Goal: Navigation & Orientation: Find specific page/section

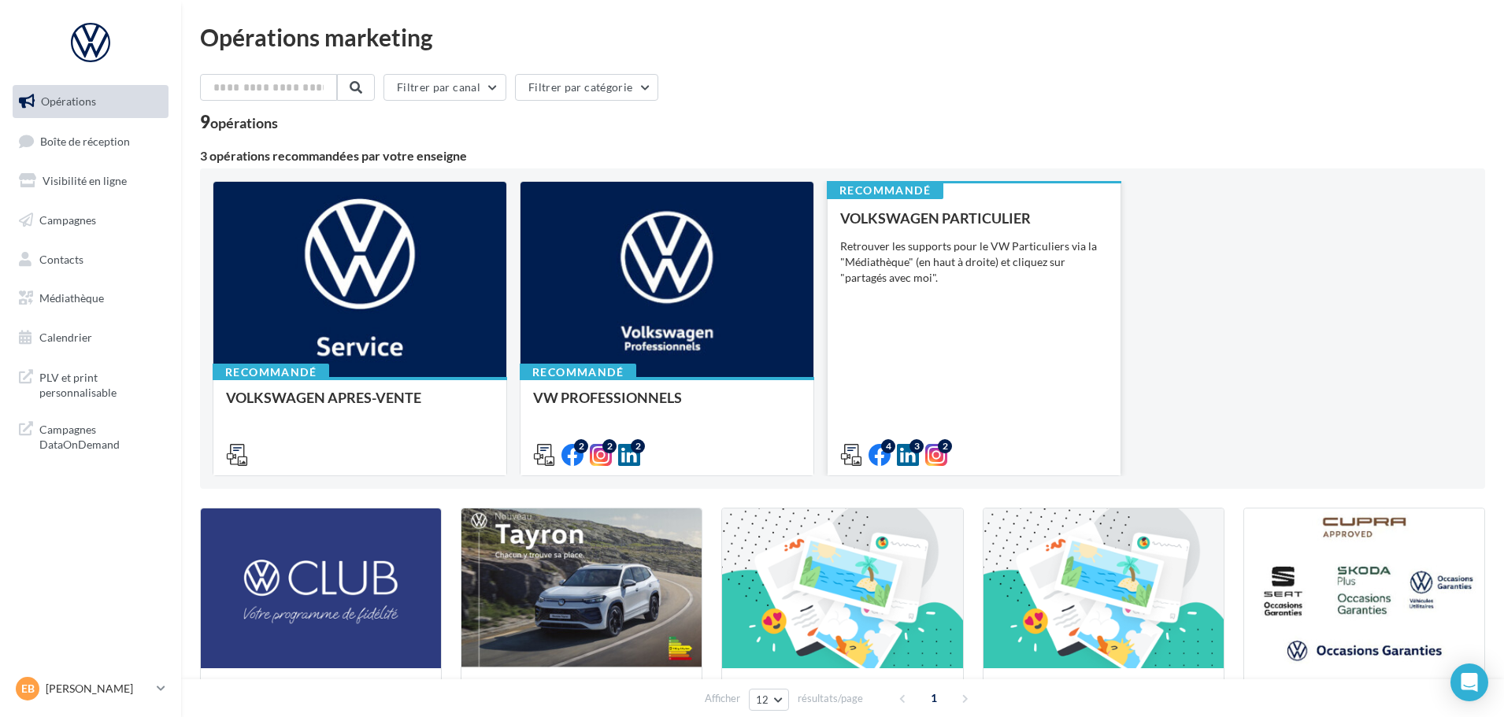
click at [1017, 325] on div "VOLKSWAGEN PARTICULIER Retrouver les supports pour le VW Particuliers via la "M…" at bounding box center [974, 335] width 268 height 251
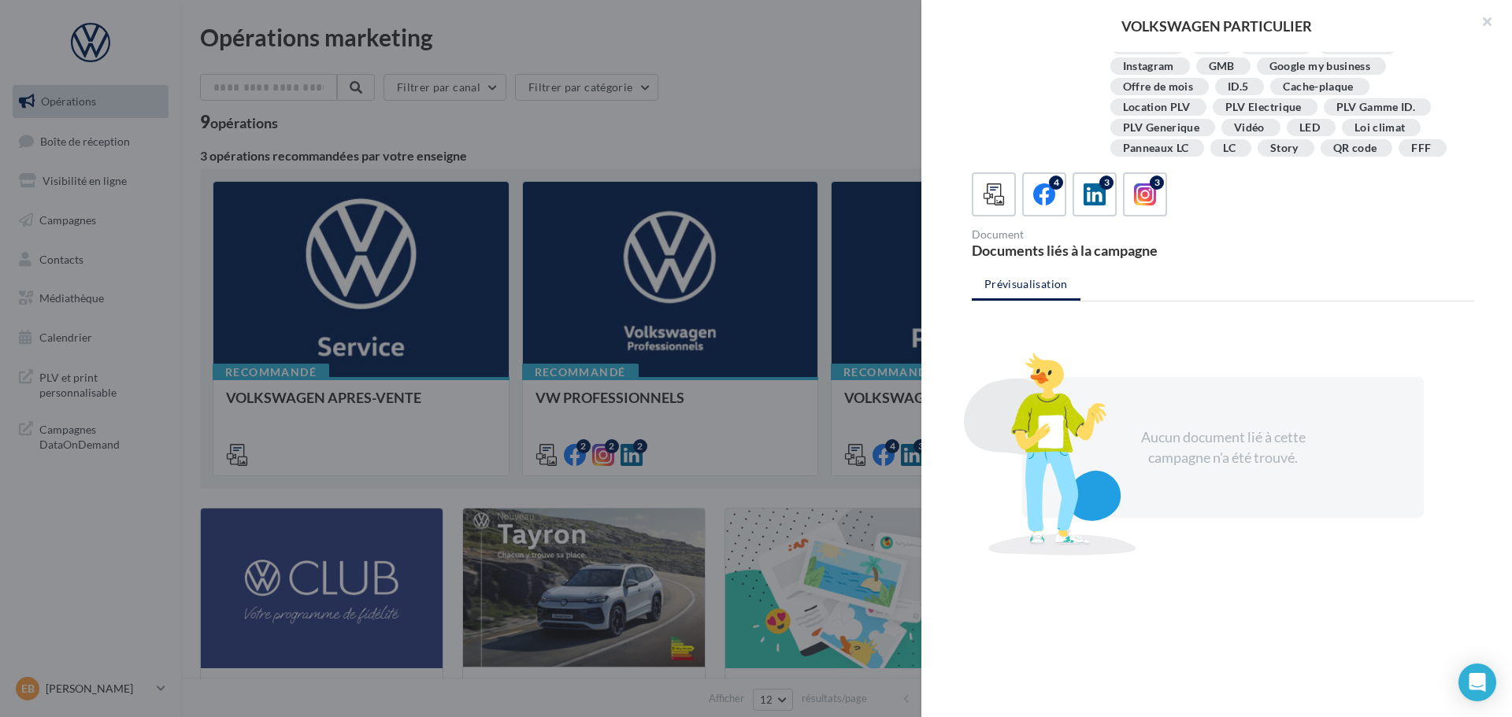
scroll to position [287, 0]
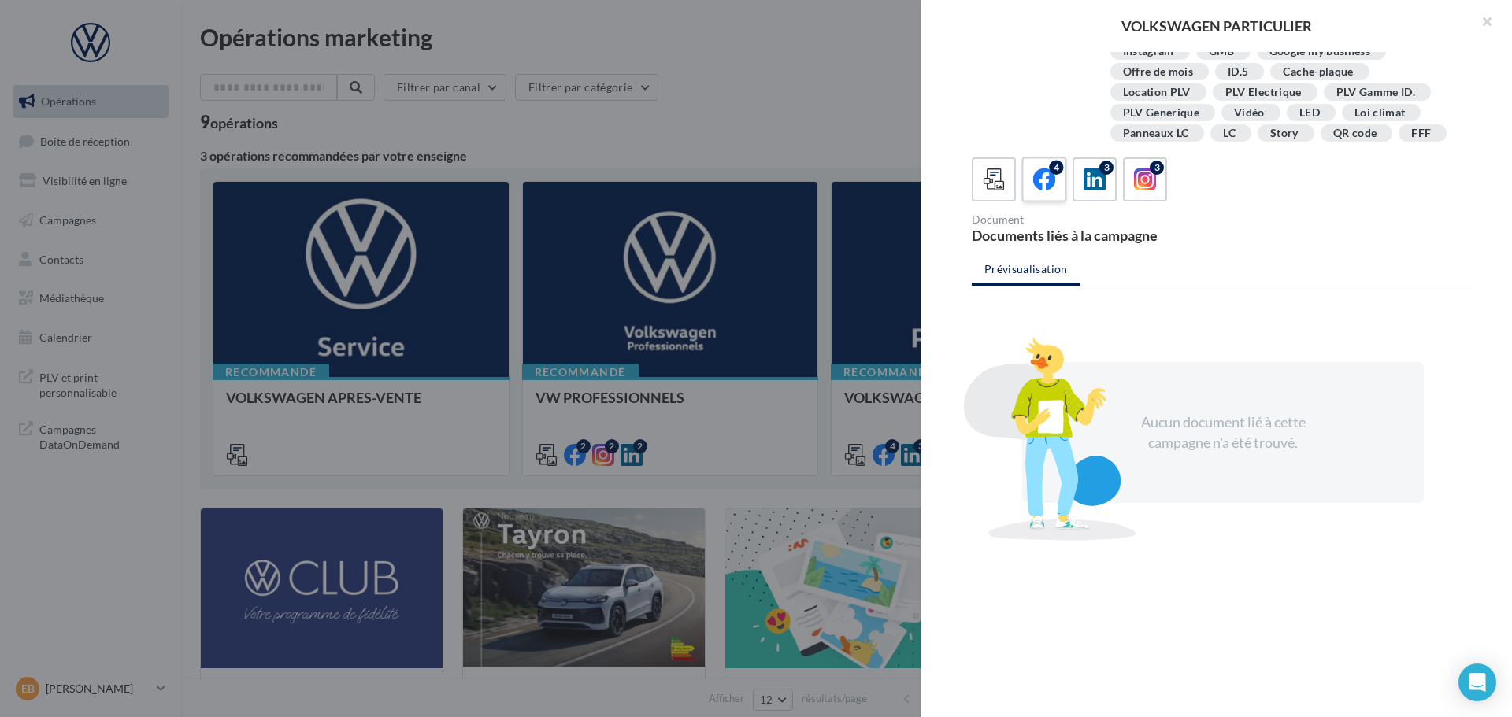
click at [1028, 181] on label "4" at bounding box center [1043, 179] width 45 height 45
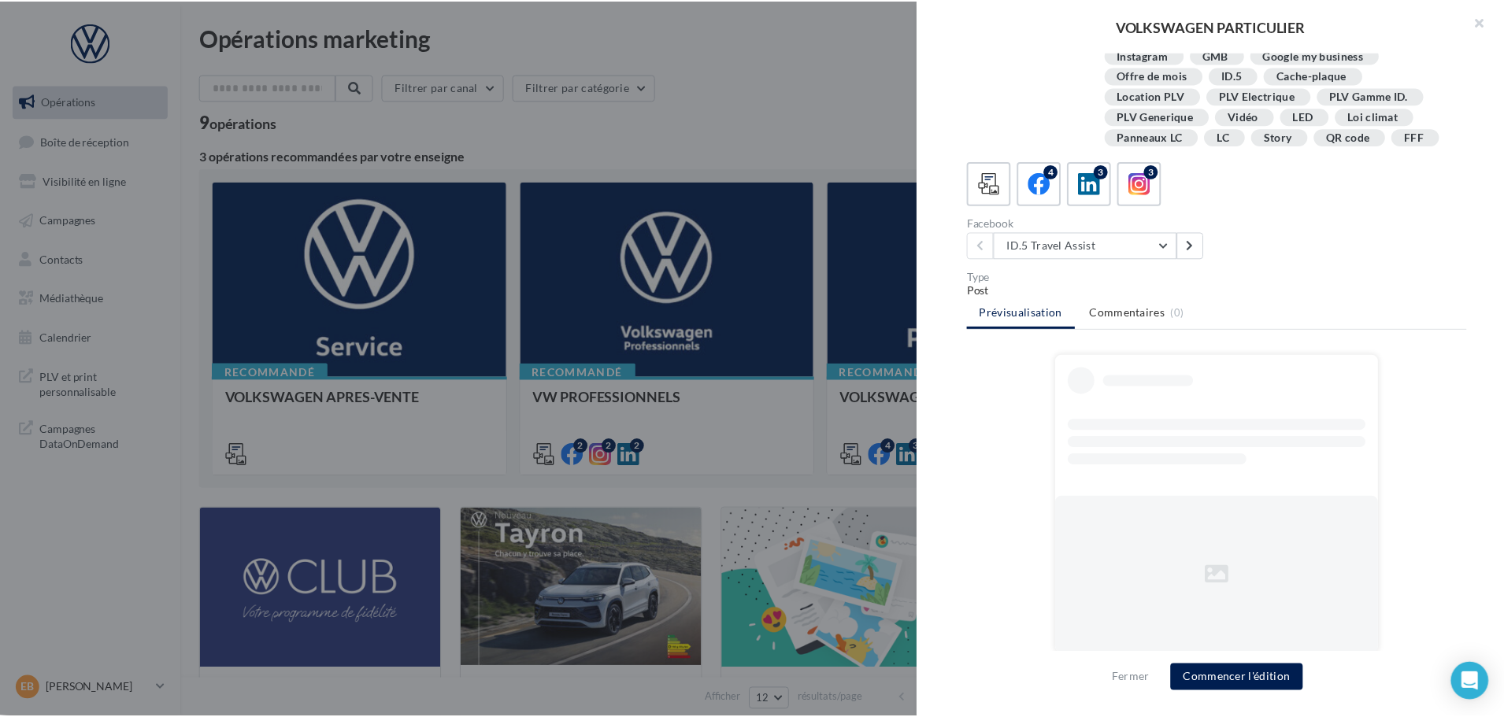
scroll to position [283, 0]
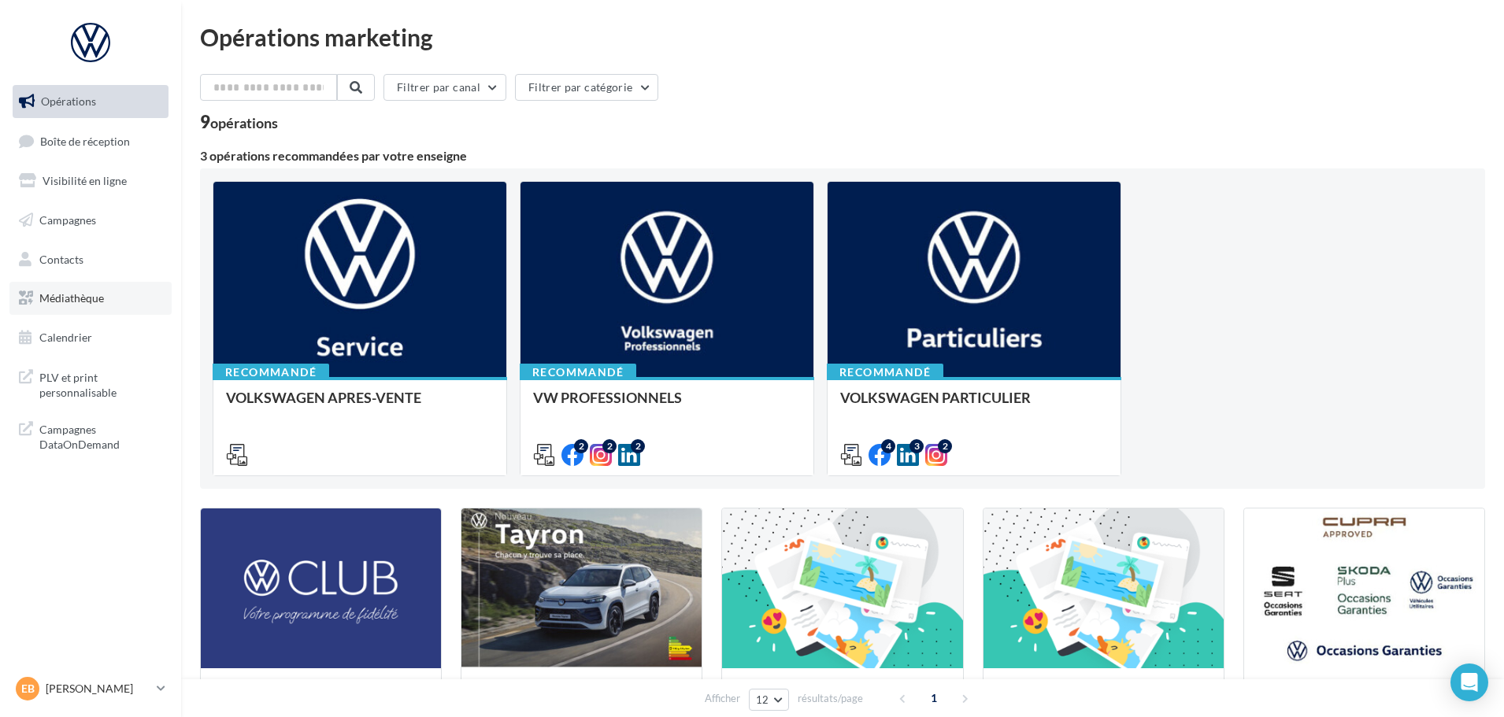
click at [93, 307] on link "Médiathèque" at bounding box center [90, 298] width 162 height 33
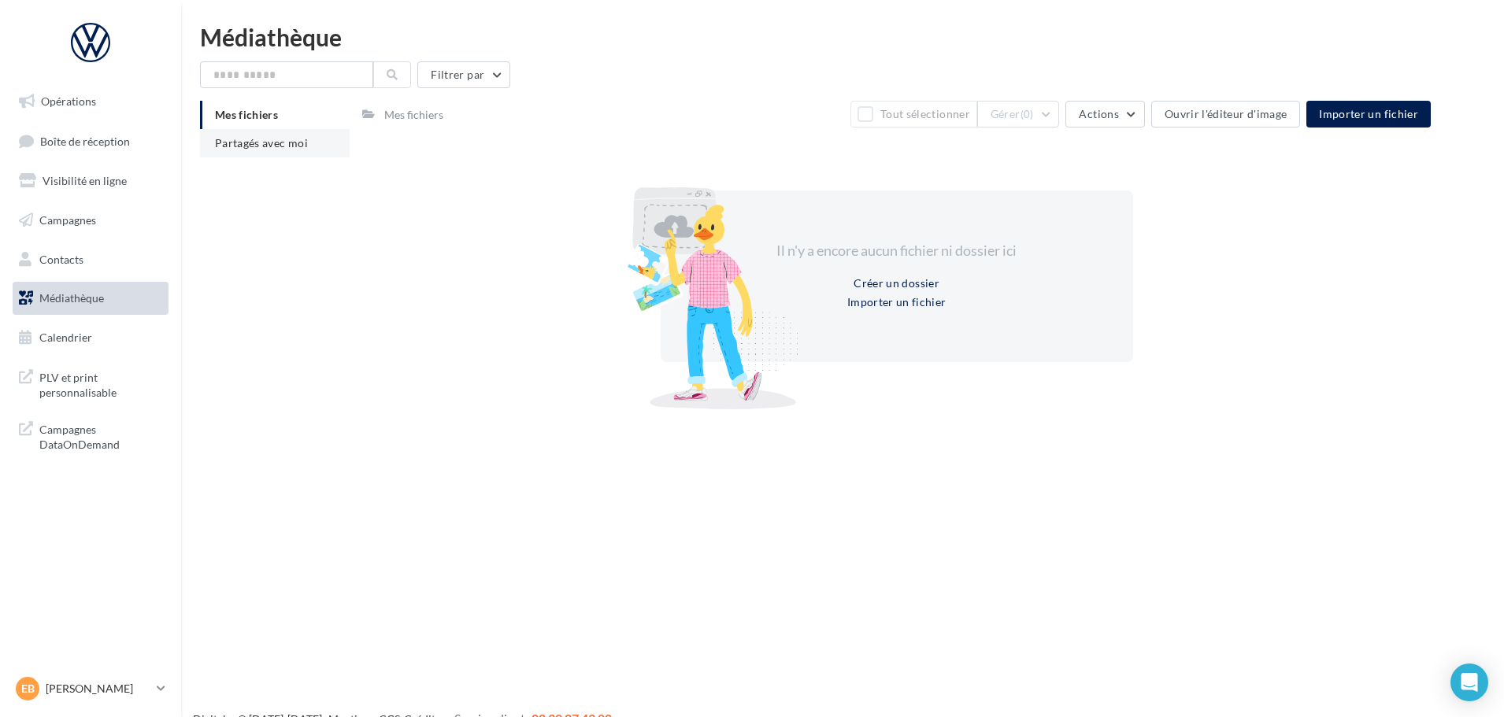
click at [273, 136] on span "Partagés avec moi" at bounding box center [261, 142] width 93 height 13
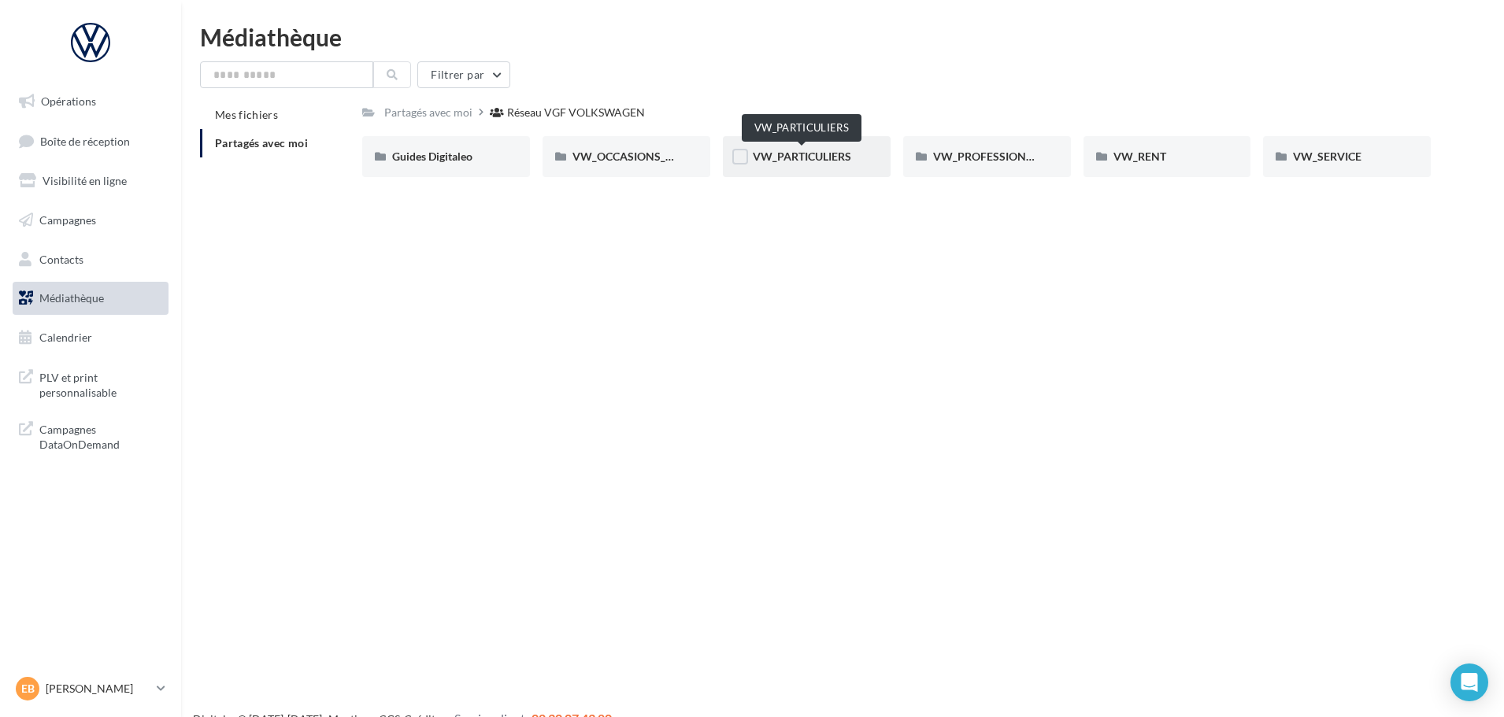
click at [827, 156] on span "VW_PARTICULIERS" at bounding box center [802, 156] width 98 height 13
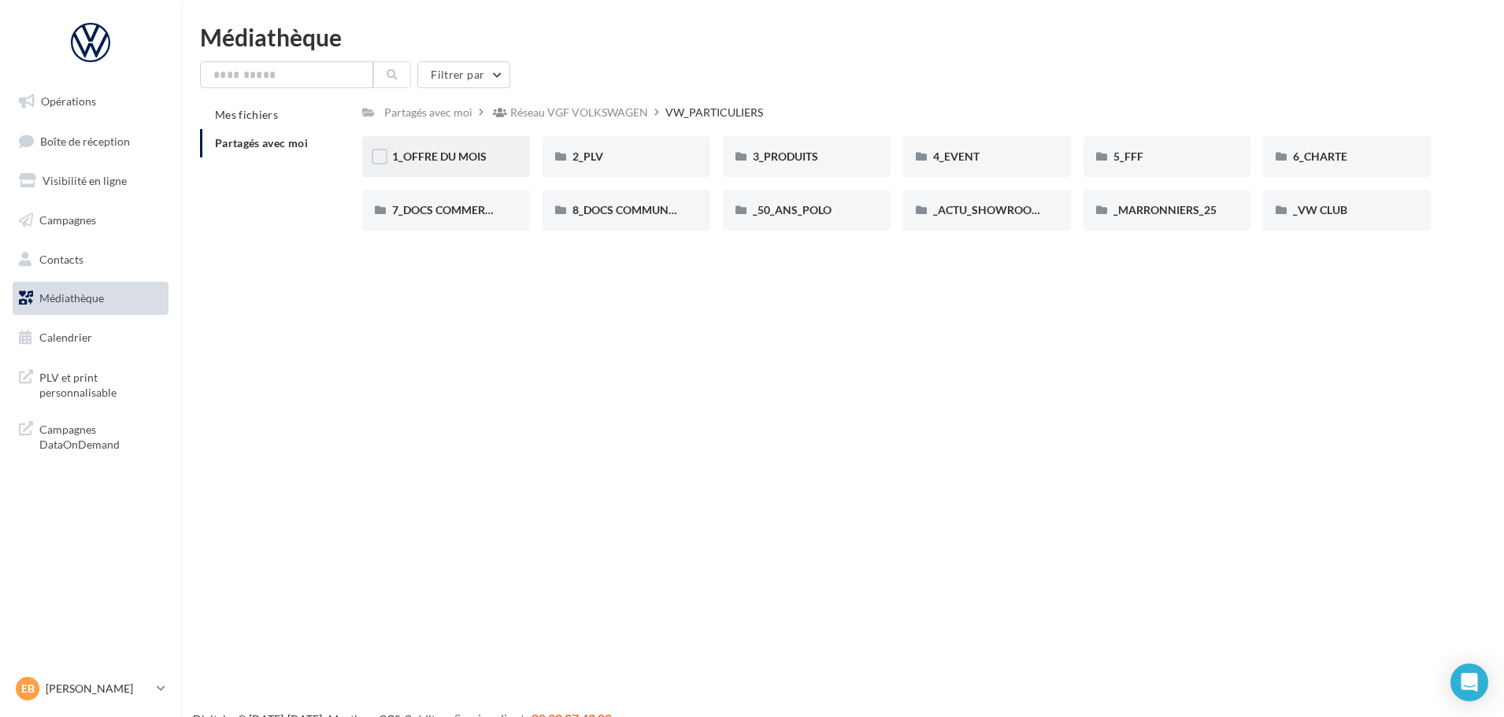
click at [459, 165] on div "1_OFFRE DU MOIS" at bounding box center [446, 157] width 108 height 16
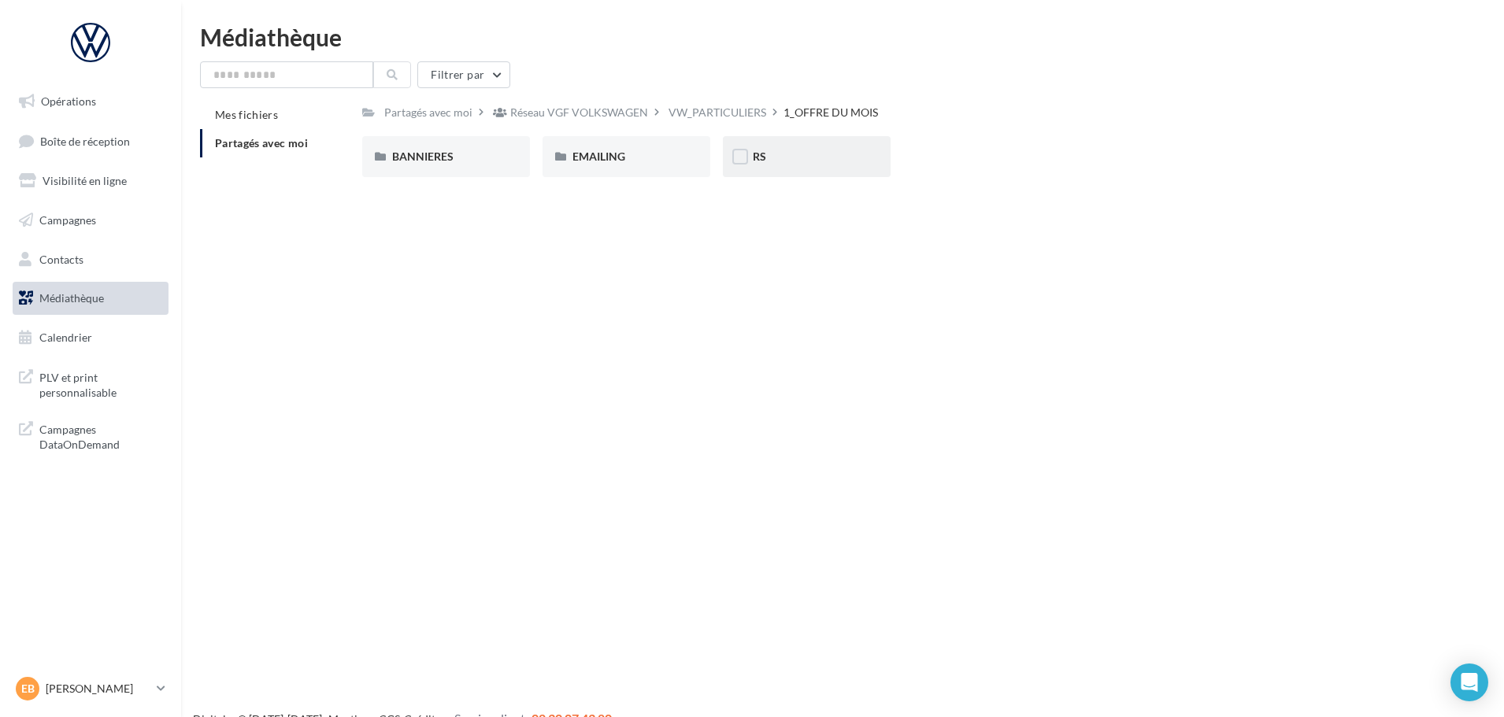
click at [796, 150] on div "RS" at bounding box center [807, 157] width 108 height 16
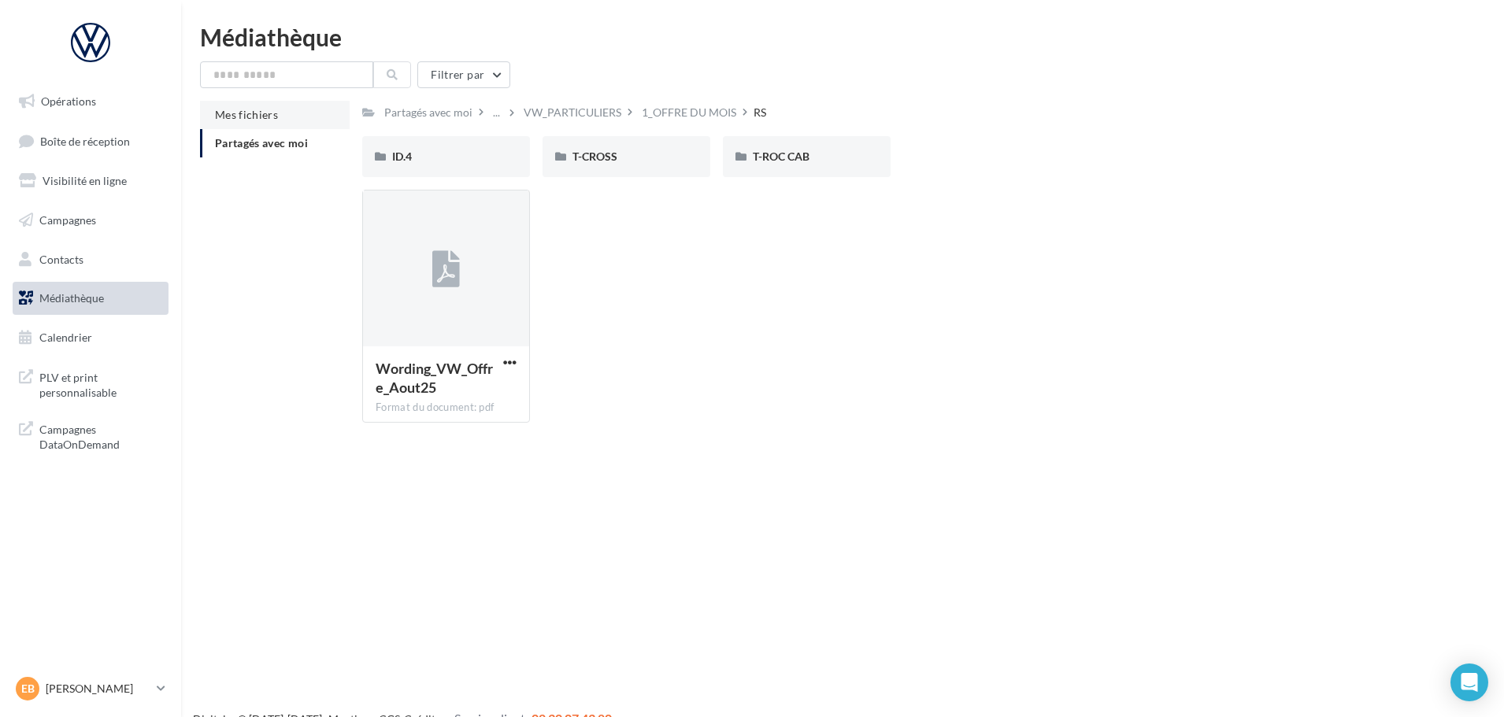
click at [302, 117] on li "Mes fichiers" at bounding box center [275, 115] width 150 height 28
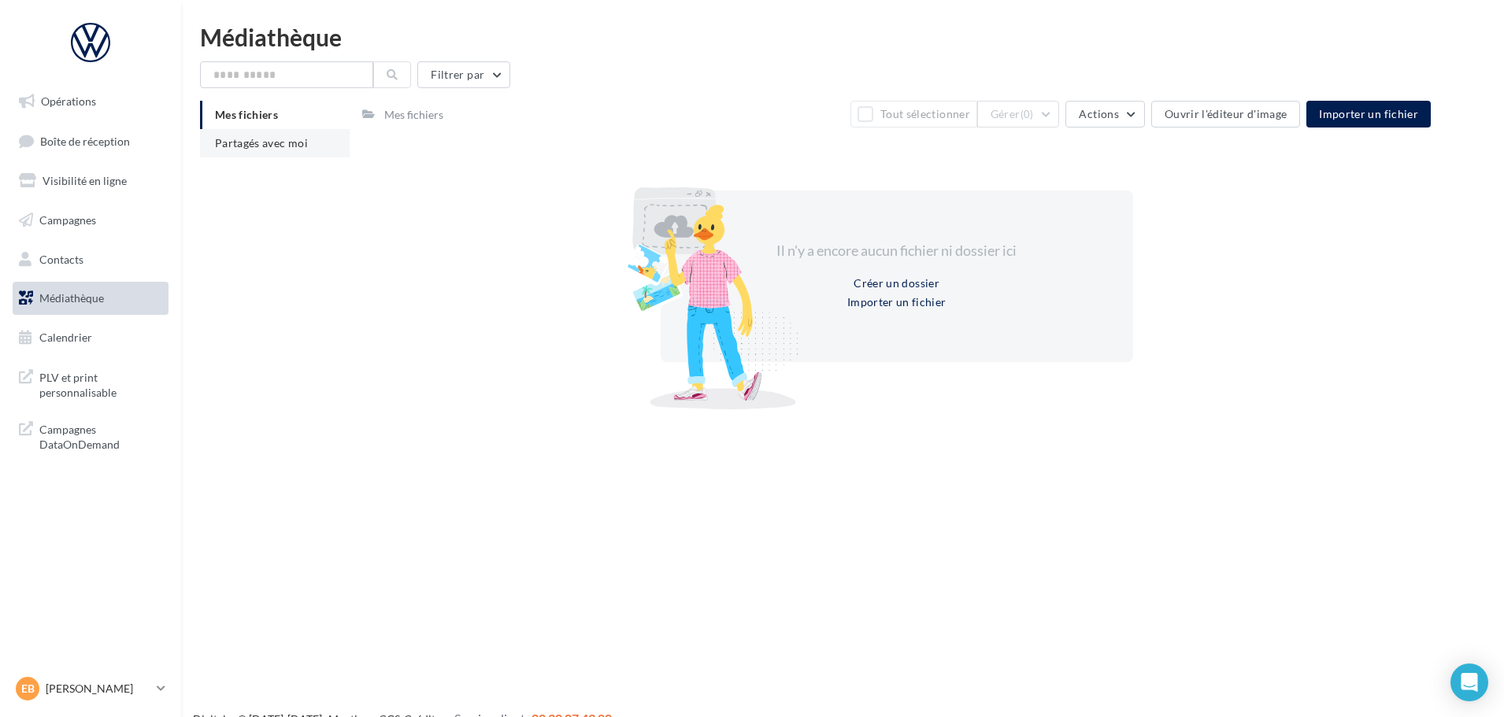
click at [301, 144] on span "Partagés avec moi" at bounding box center [261, 142] width 93 height 13
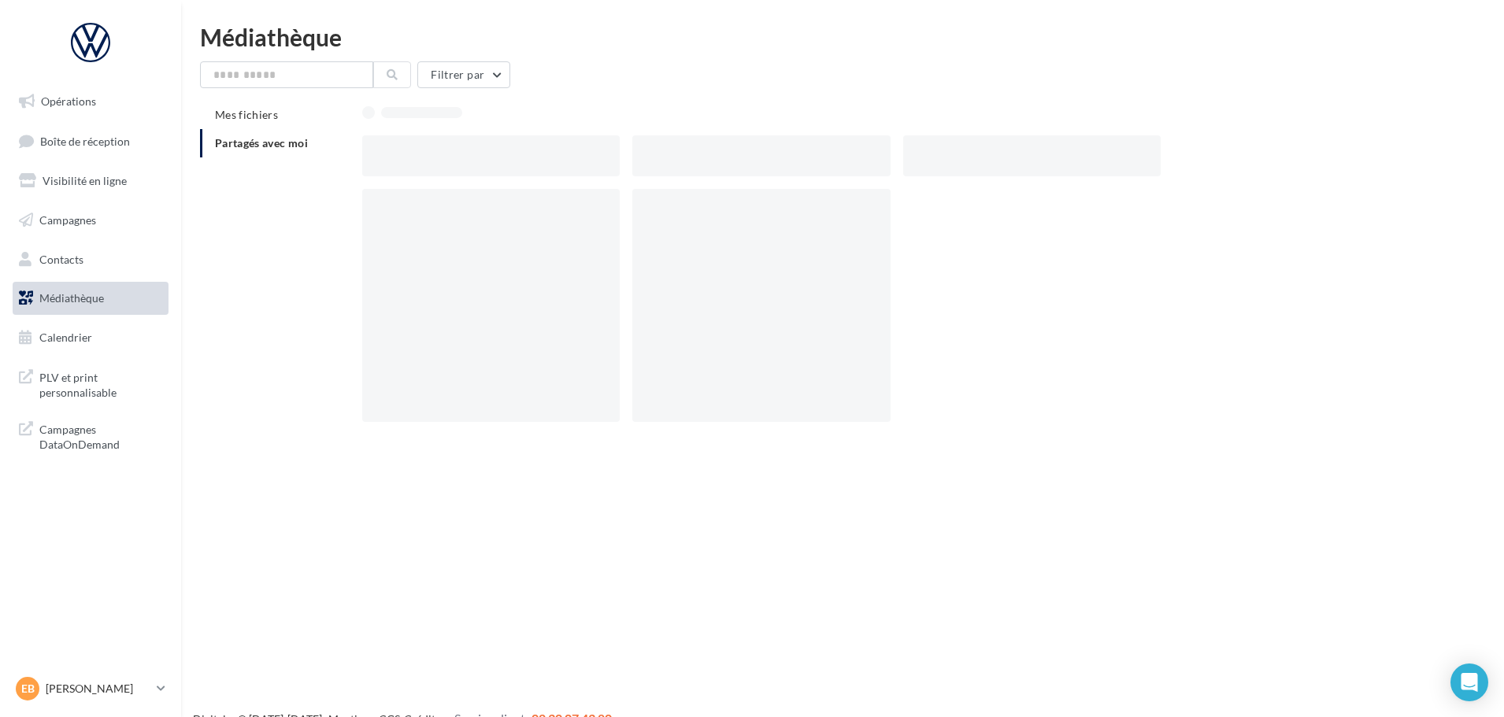
click at [301, 146] on span "Partagés avec moi" at bounding box center [261, 142] width 93 height 13
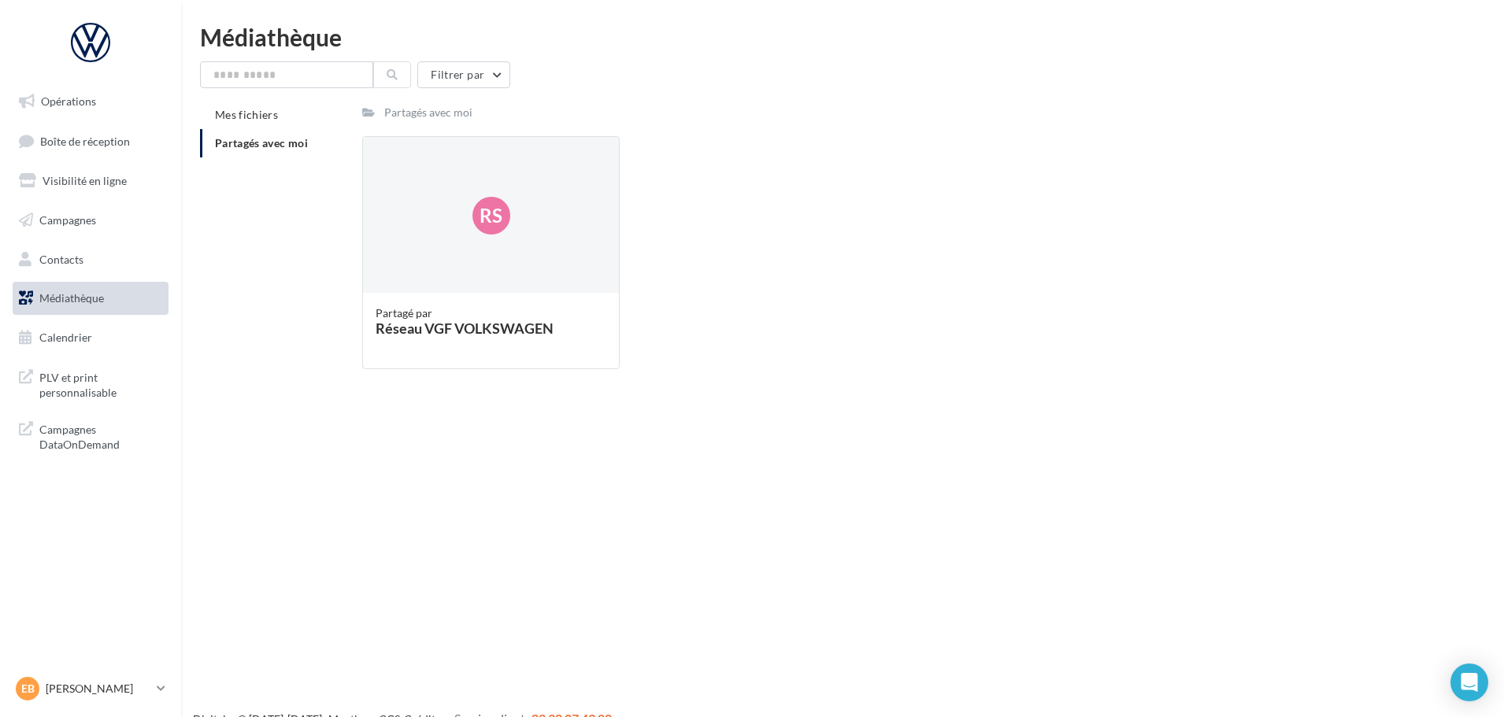
click at [300, 146] on span "Partagés avec moi" at bounding box center [261, 142] width 93 height 13
click at [129, 304] on link "Médiathèque" at bounding box center [90, 298] width 162 height 33
